Goal: Find contact information: Find contact information

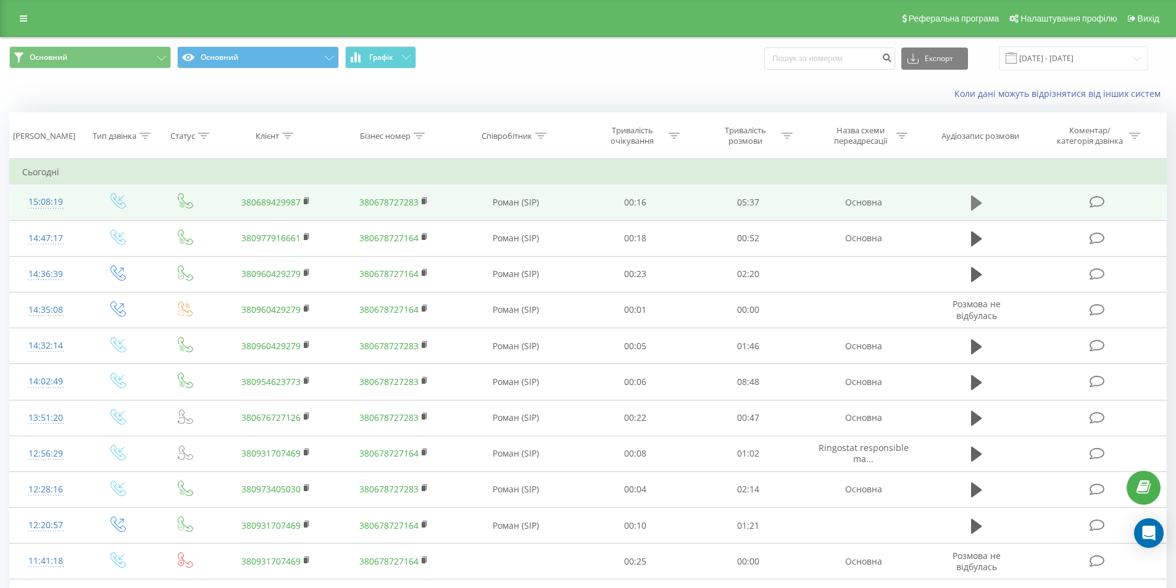
click at [983, 194] on button at bounding box center [976, 203] width 19 height 19
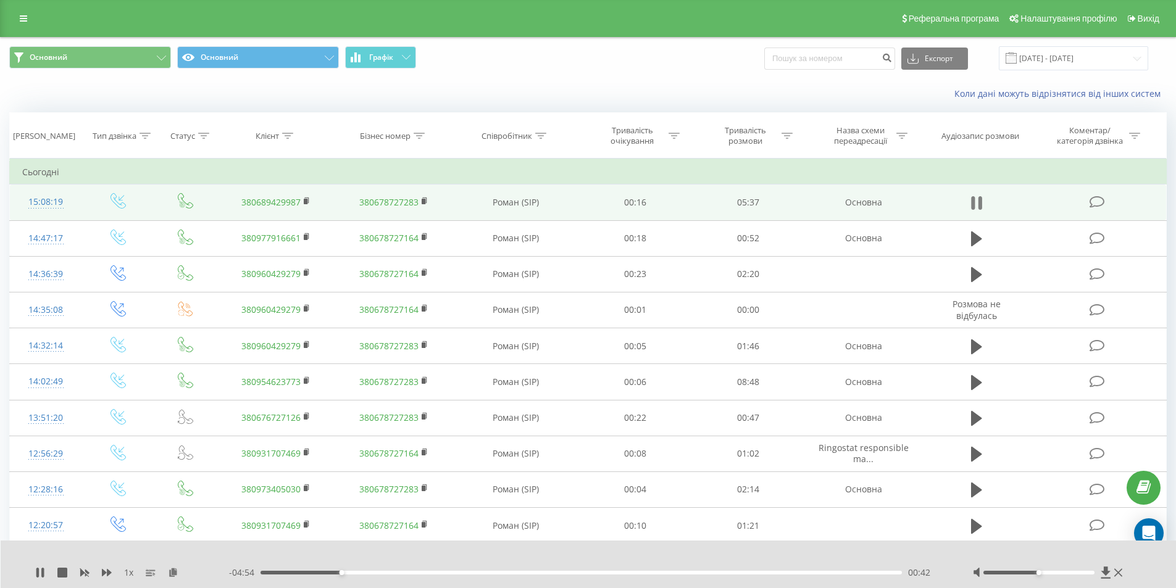
click at [981, 204] on icon at bounding box center [980, 203] width 4 height 14
click at [277, 203] on link "380689429987" at bounding box center [270, 202] width 59 height 12
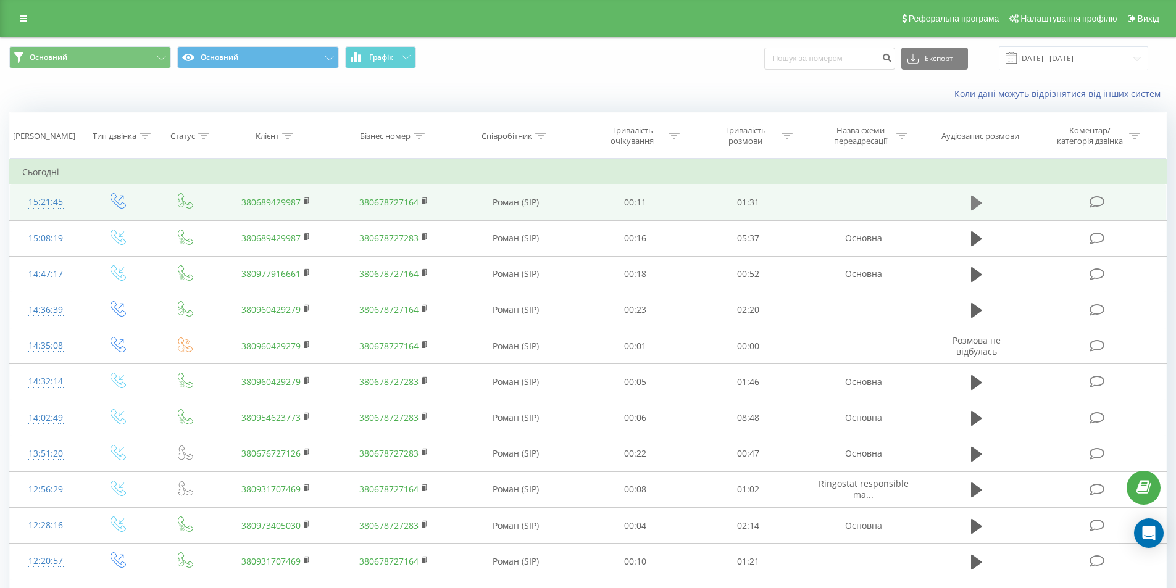
click at [969, 199] on button at bounding box center [976, 203] width 19 height 19
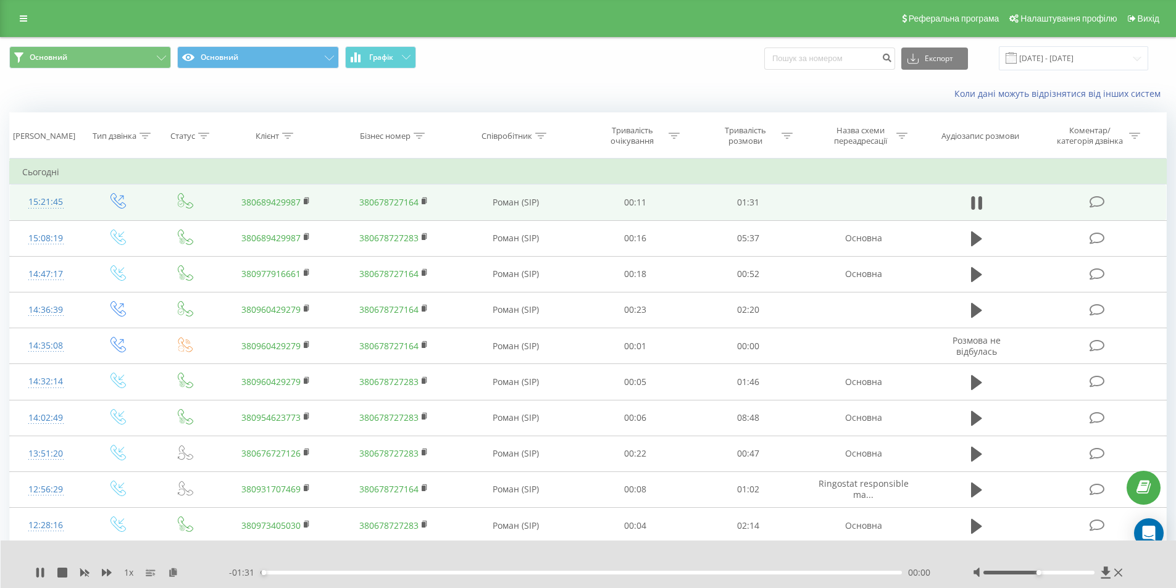
click at [643, 575] on div "- 01:31 00:00 00:00" at bounding box center [585, 573] width 713 height 12
click at [661, 570] on div "- 01:30 00:00 00:00" at bounding box center [585, 573] width 713 height 12
click at [662, 573] on div "00:57" at bounding box center [582, 573] width 642 height 4
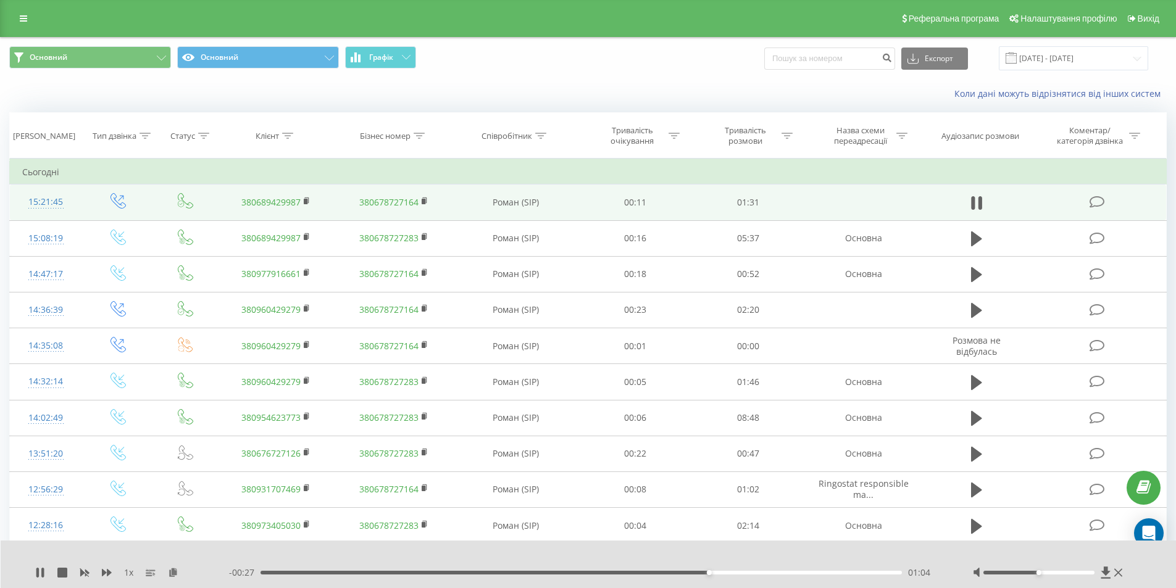
click at [525, 574] on div "01:04" at bounding box center [582, 573] width 642 height 4
click at [497, 571] on div "00:40" at bounding box center [582, 573] width 642 height 4
click at [440, 570] on div "- 00:47 00:43 00:43" at bounding box center [585, 573] width 713 height 12
click at [441, 571] on div "00:44" at bounding box center [582, 573] width 642 height 4
click at [388, 577] on div "- 01:04 00:27 00:27" at bounding box center [585, 573] width 713 height 12
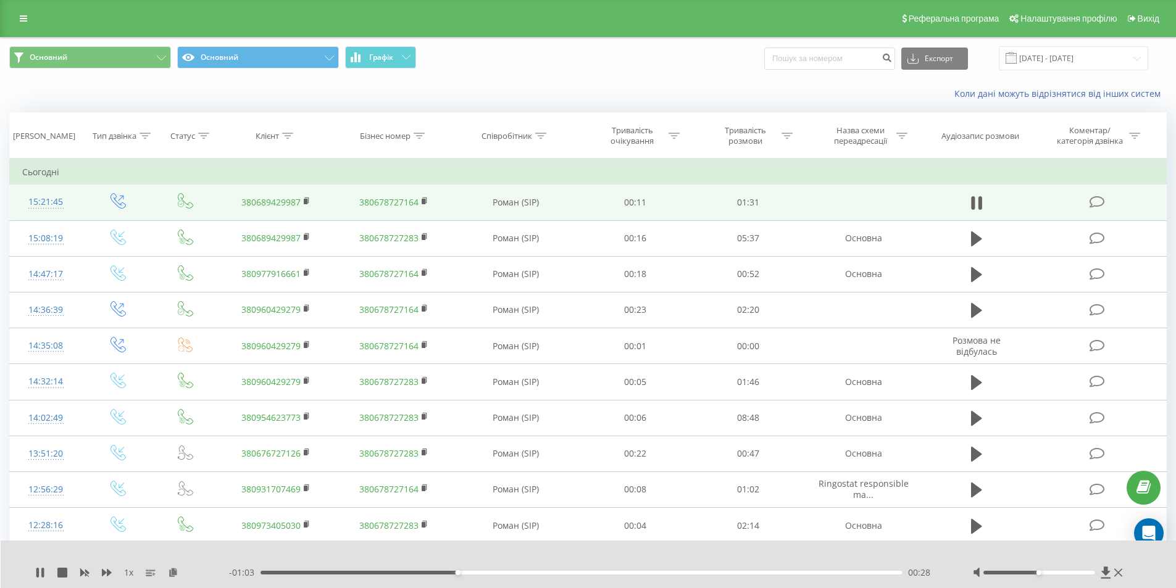
click at [386, 569] on div "- 01:03 00:28 00:28" at bounding box center [585, 573] width 713 height 12
click at [386, 572] on div "00:18" at bounding box center [582, 573] width 642 height 4
click at [982, 205] on button at bounding box center [976, 203] width 19 height 19
click at [308, 198] on icon at bounding box center [307, 201] width 7 height 9
